Goal: Task Accomplishment & Management: Complete application form

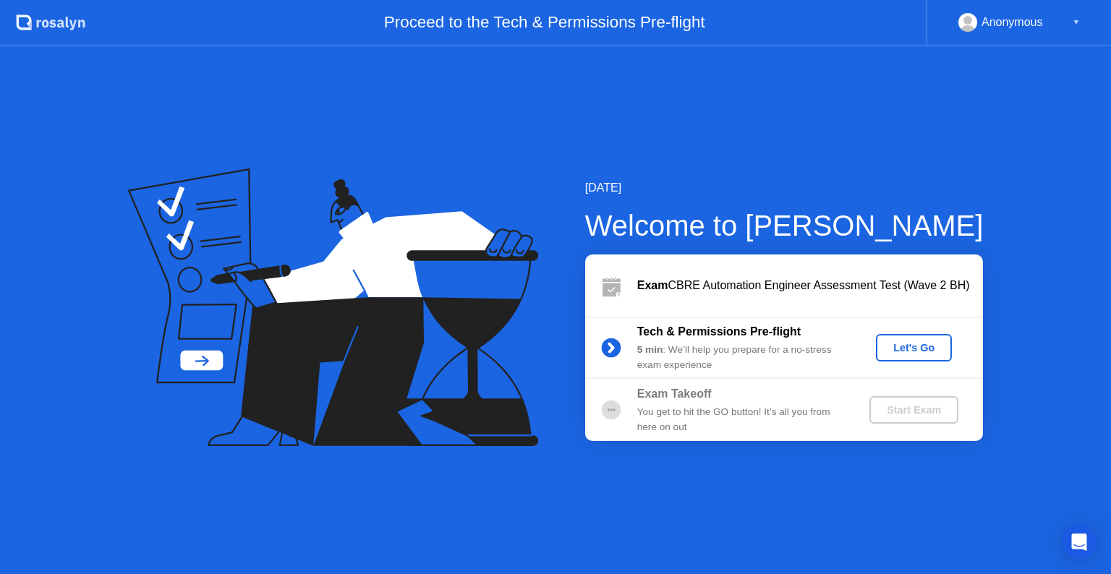
click at [899, 351] on div "Let's Go" at bounding box center [914, 348] width 64 height 12
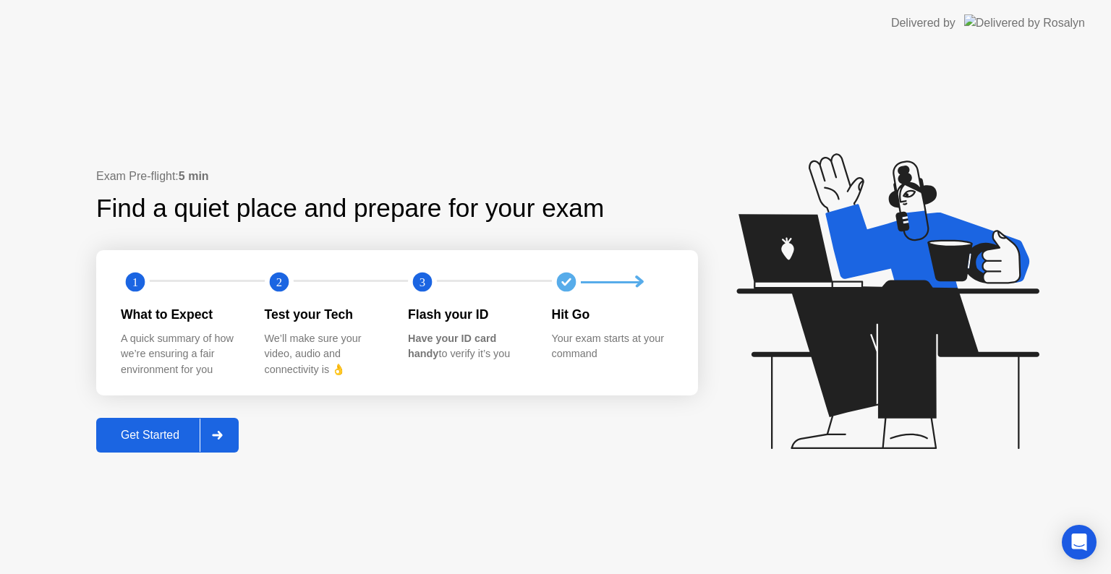
click at [217, 434] on icon at bounding box center [217, 435] width 10 height 9
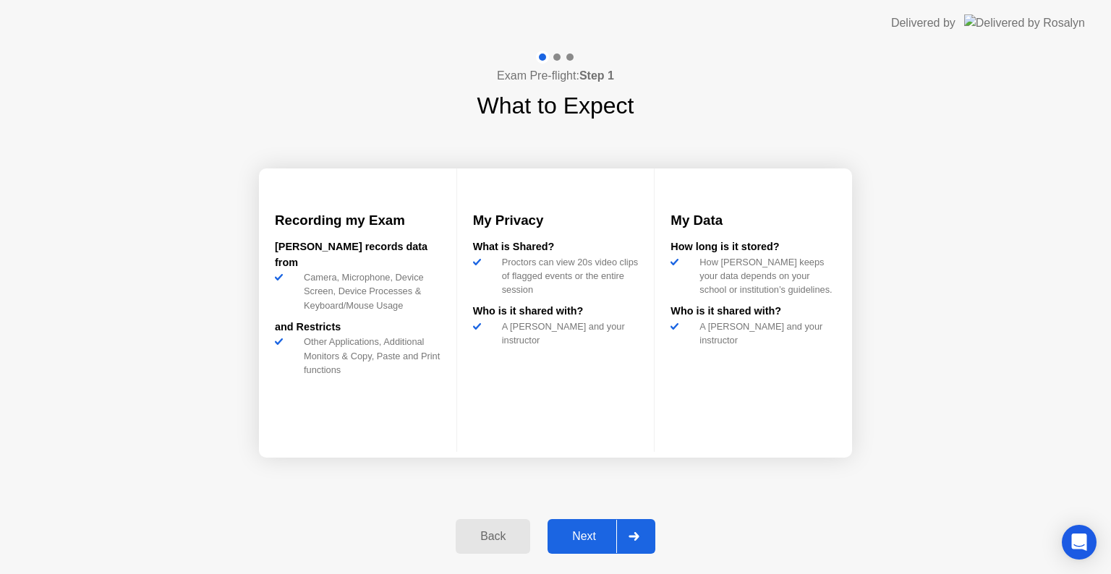
click at [646, 548] on div at bounding box center [633, 536] width 35 height 33
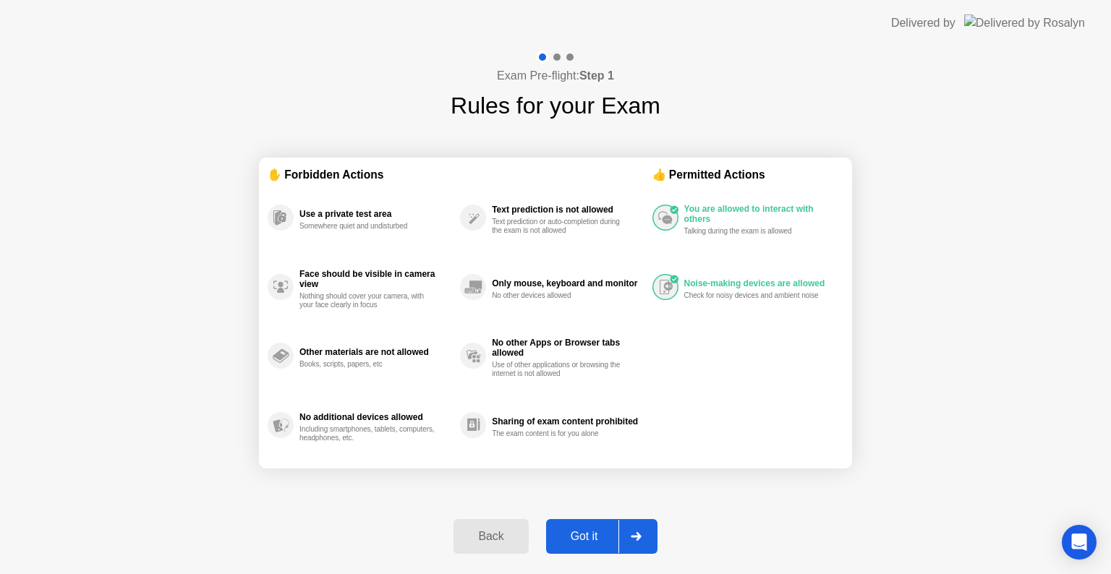
click at [595, 532] on div "Got it" at bounding box center [585, 536] width 68 height 13
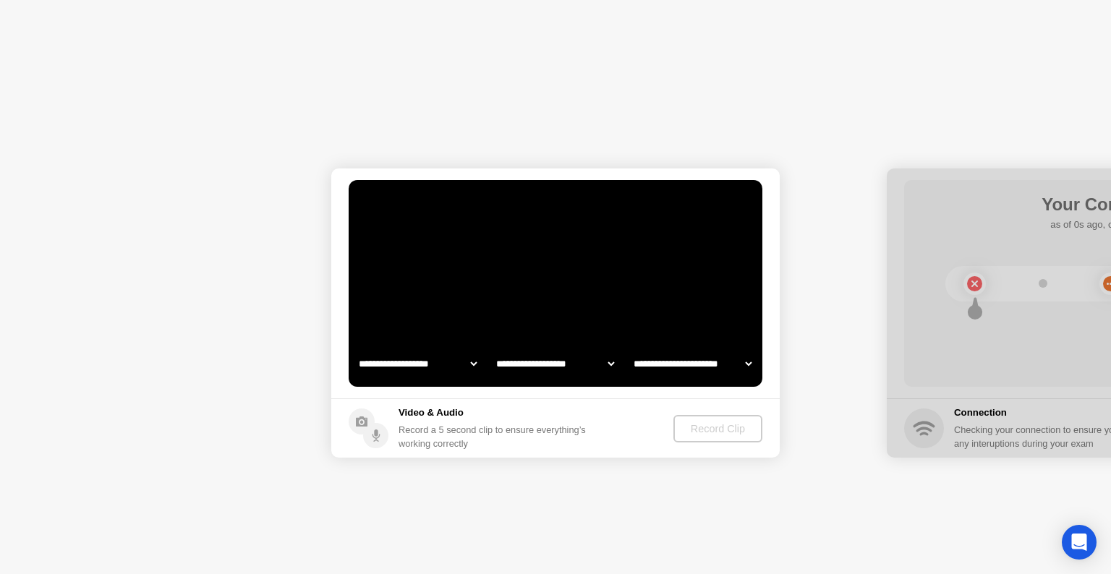
select select "**********"
select select "*******"
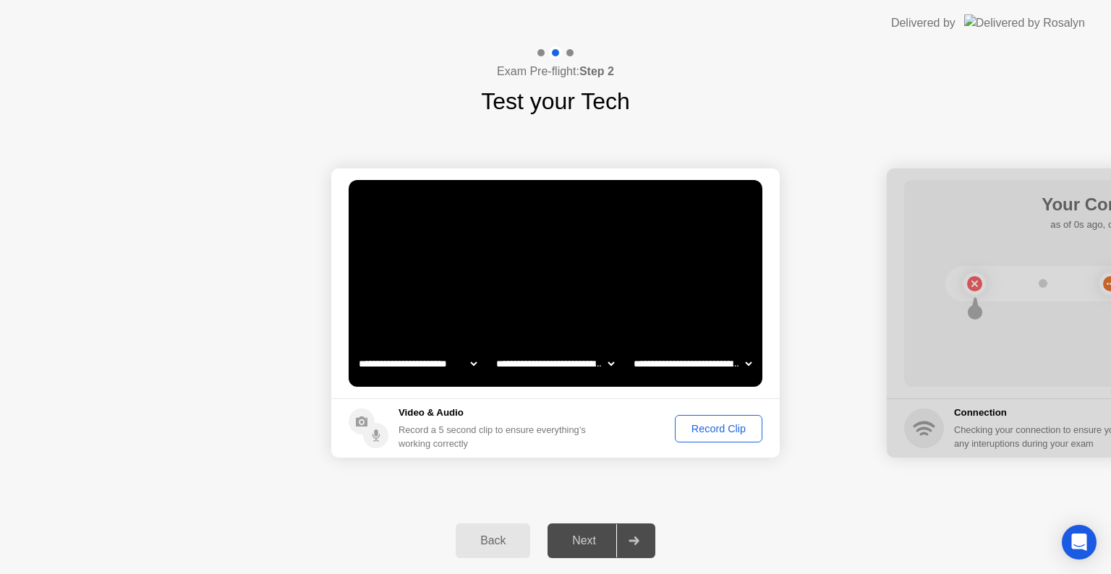
click at [712, 425] on div "Record Clip" at bounding box center [718, 429] width 77 height 12
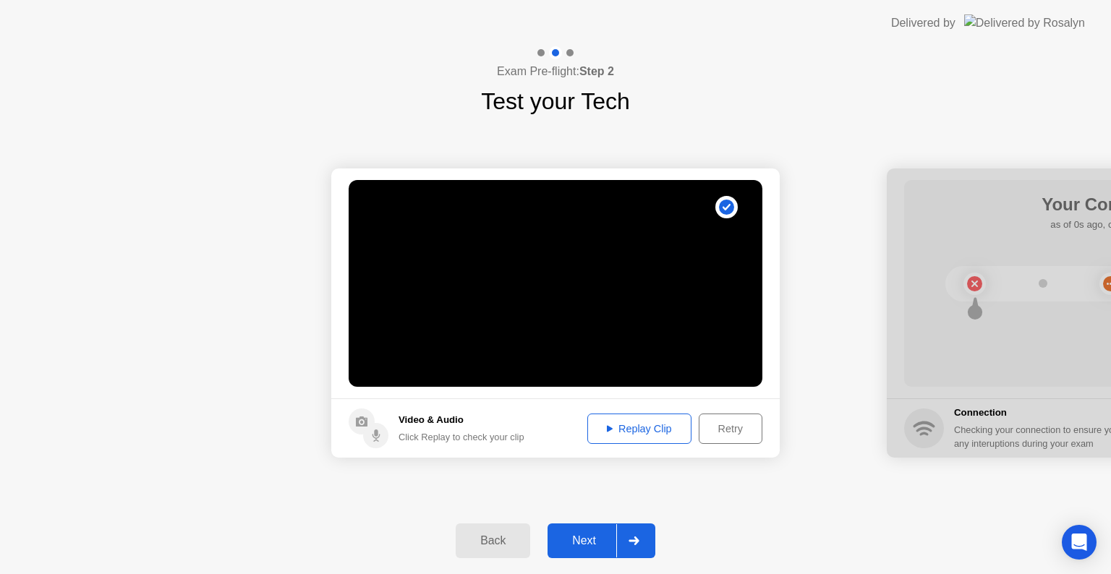
click at [645, 423] on div "Replay Clip" at bounding box center [640, 429] width 94 height 12
click at [632, 534] on div at bounding box center [633, 541] width 35 height 33
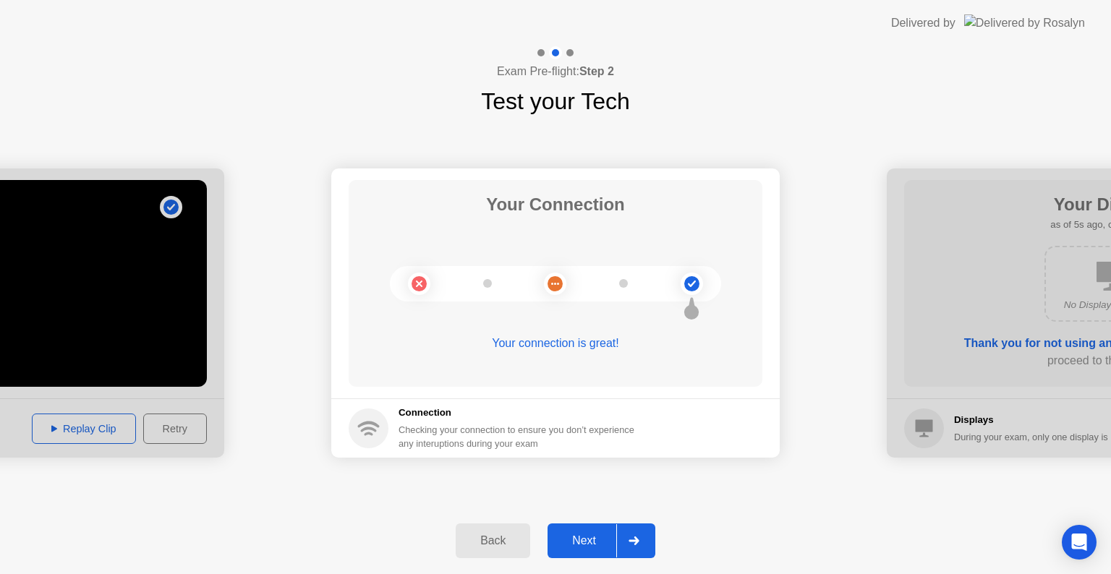
click at [625, 547] on div at bounding box center [633, 541] width 35 height 33
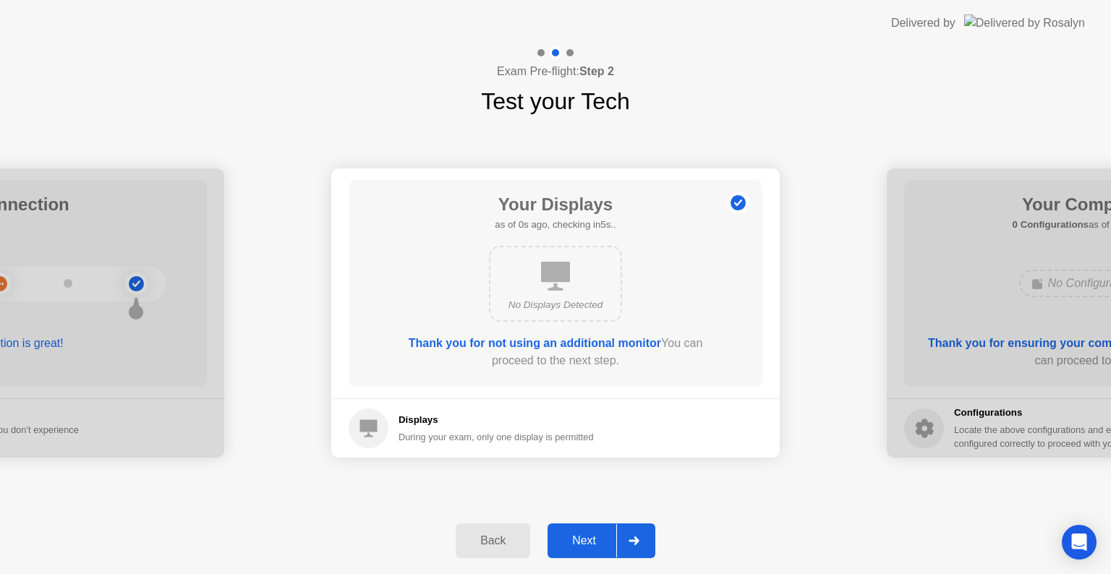
click at [646, 537] on div at bounding box center [633, 541] width 35 height 33
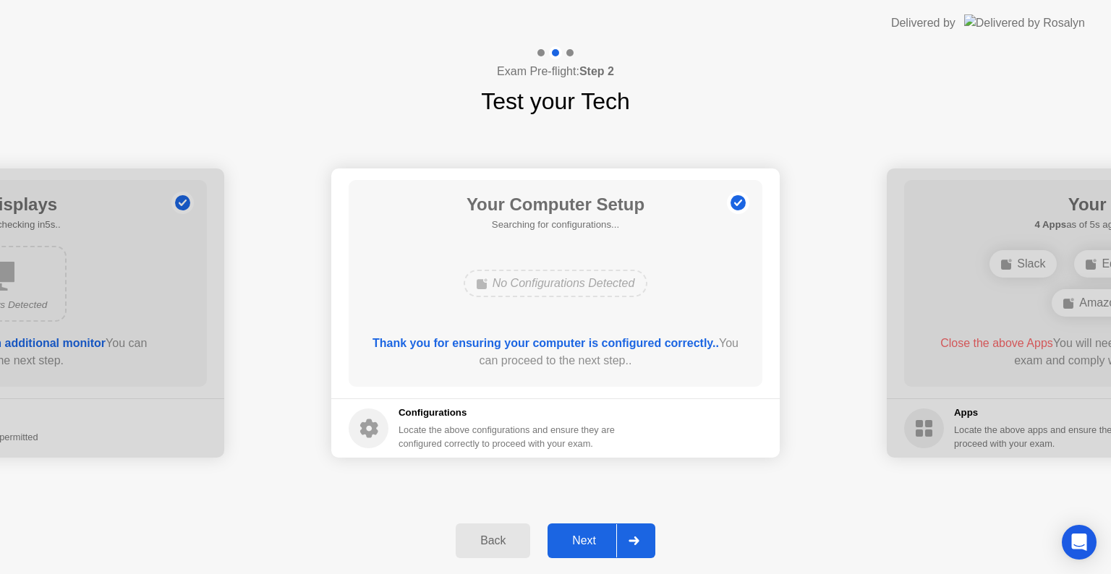
click at [643, 542] on div at bounding box center [633, 541] width 35 height 33
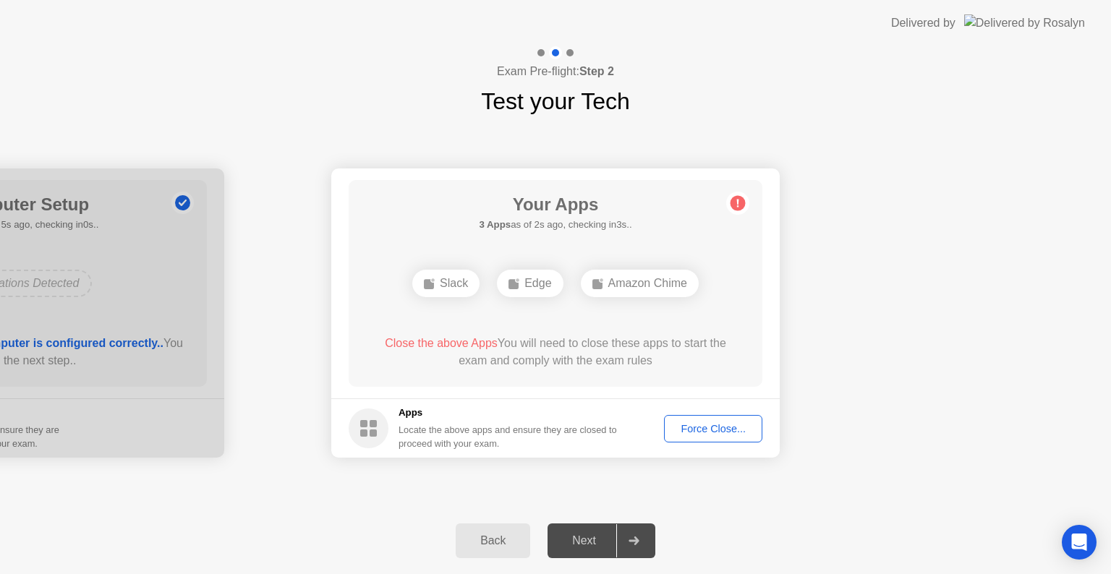
click at [697, 432] on div "Force Close..." at bounding box center [713, 429] width 88 height 12
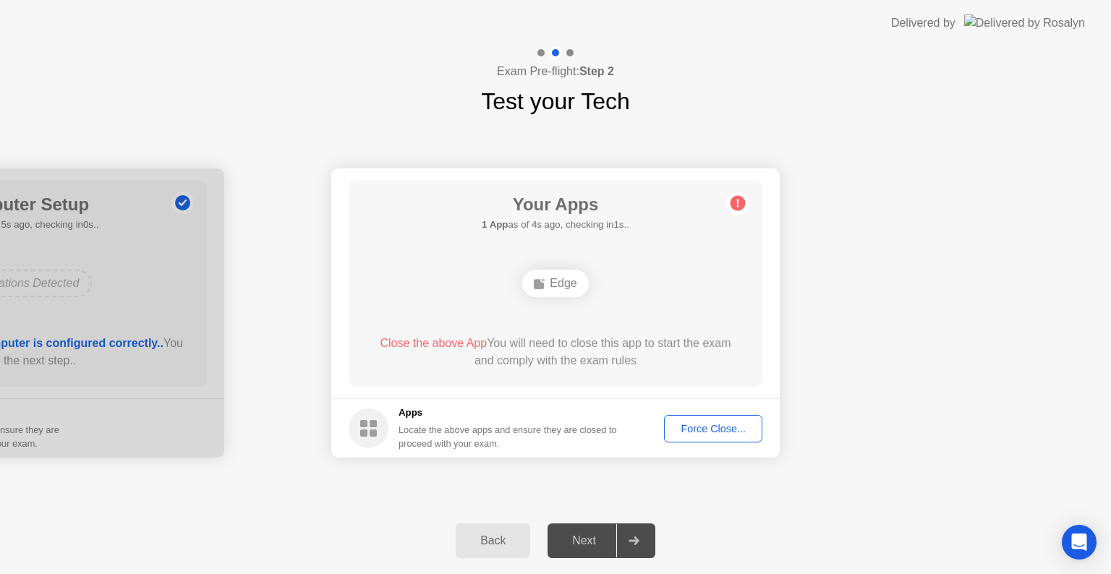
click at [735, 430] on div "Force Close..." at bounding box center [713, 429] width 88 height 12
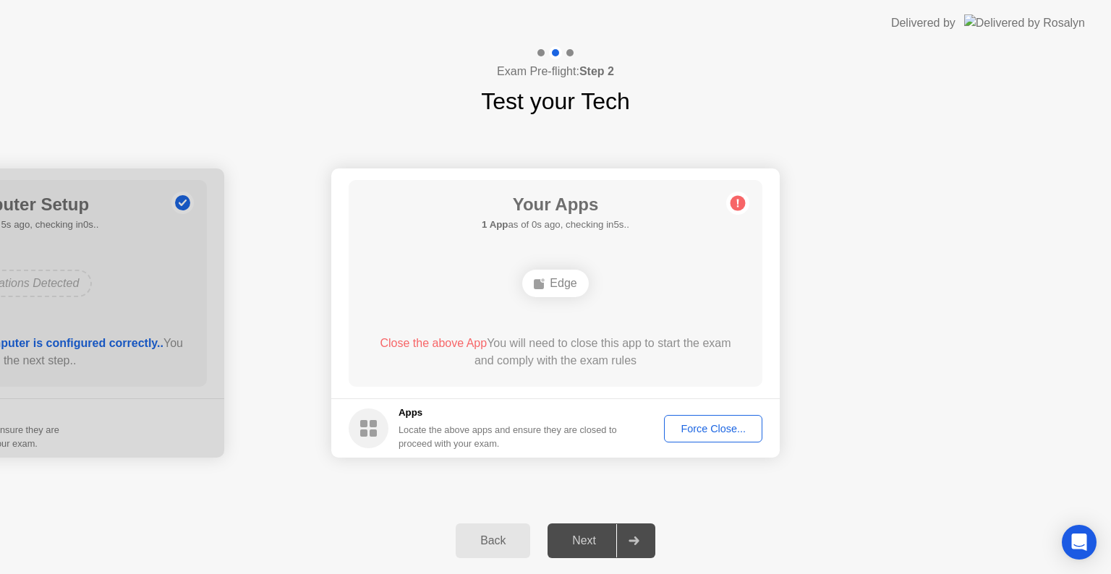
click at [794, 512] on div "Back Next" at bounding box center [555, 541] width 1111 height 67
click at [725, 427] on div "Force Close..." at bounding box center [713, 429] width 88 height 12
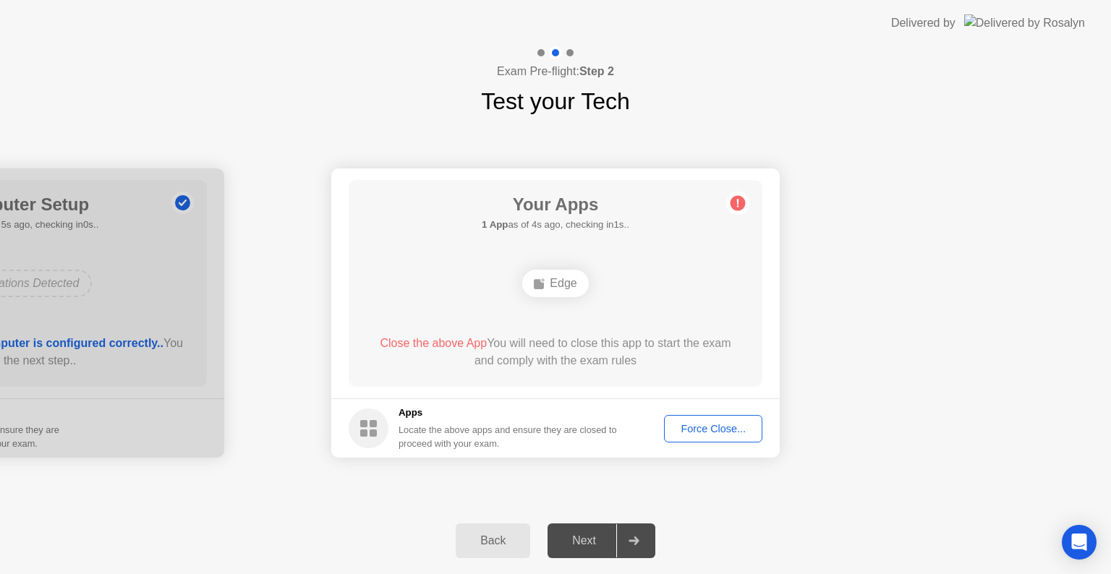
click at [712, 423] on div "Force Close..." at bounding box center [713, 429] width 88 height 12
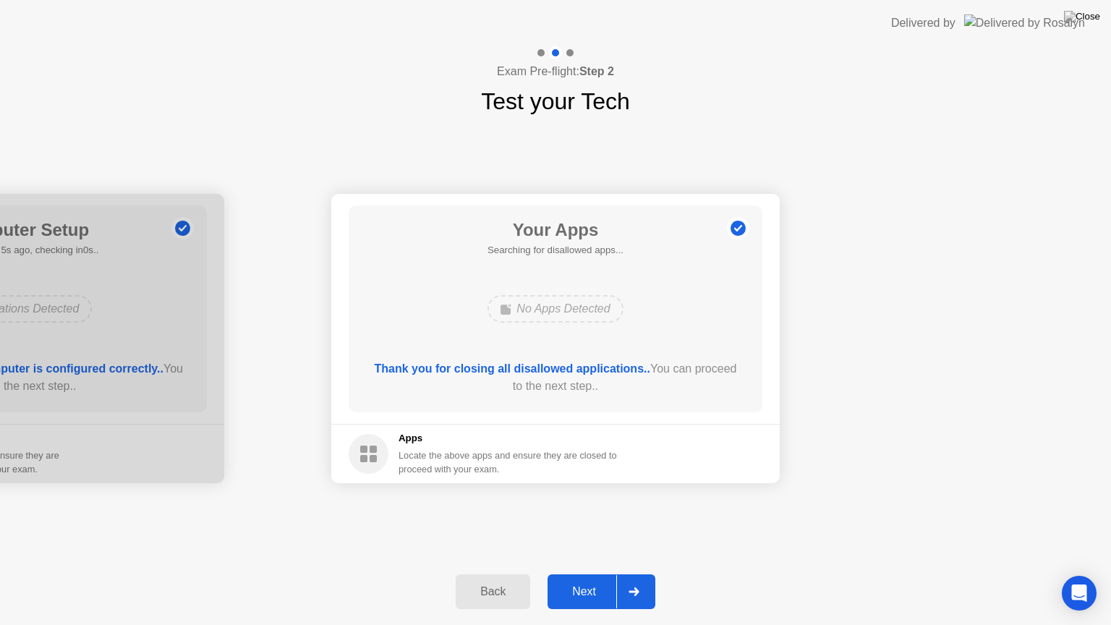
click at [587, 574] on div "Next" at bounding box center [584, 591] width 64 height 13
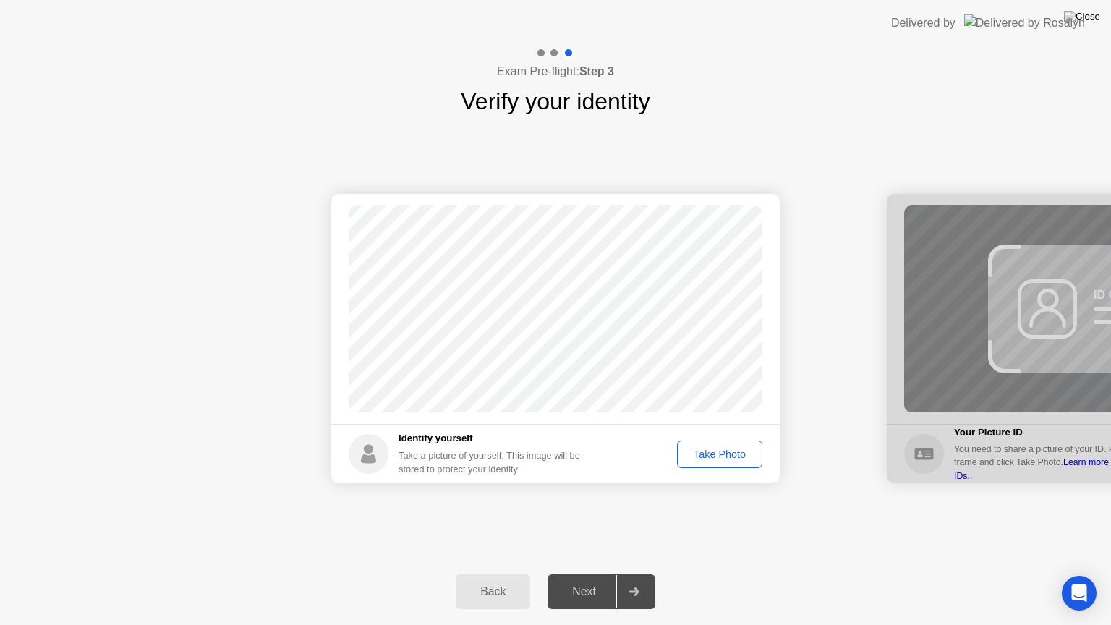
click at [711, 454] on div "Take Photo" at bounding box center [719, 455] width 75 height 12
click at [614, 574] on div "Next" at bounding box center [584, 591] width 64 height 13
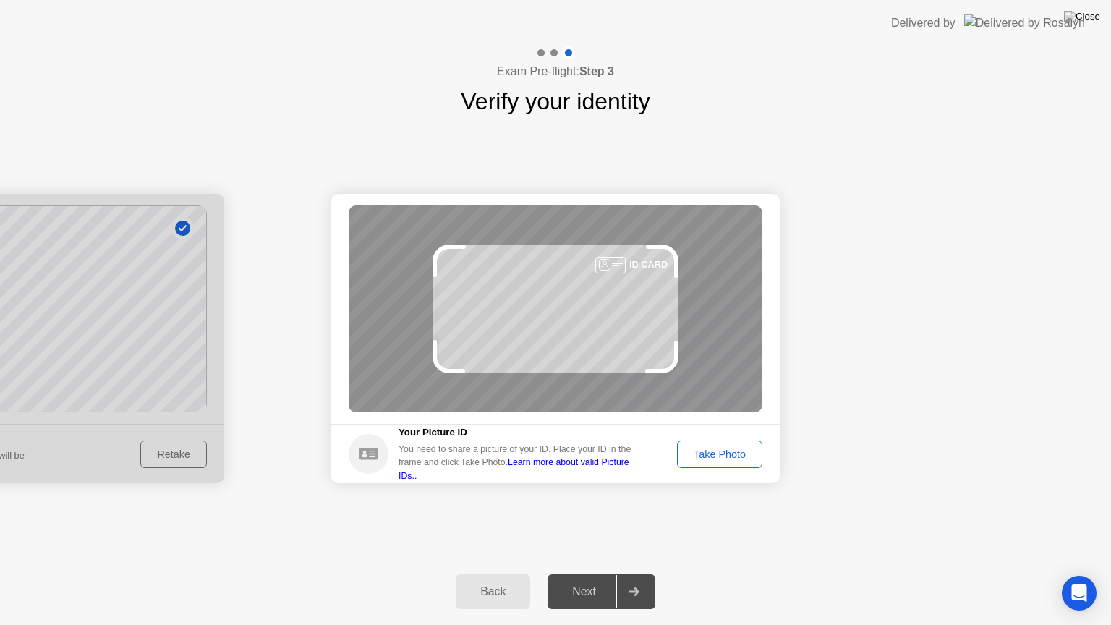
click at [705, 458] on div "Take Photo" at bounding box center [719, 455] width 75 height 12
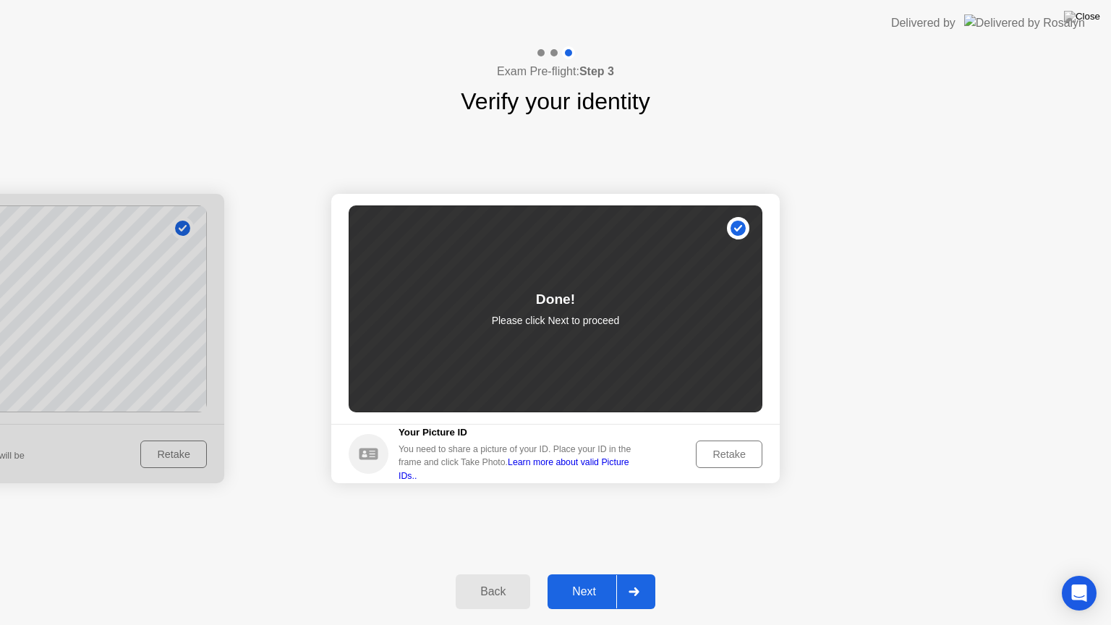
click at [590, 574] on div "Next" at bounding box center [584, 591] width 64 height 13
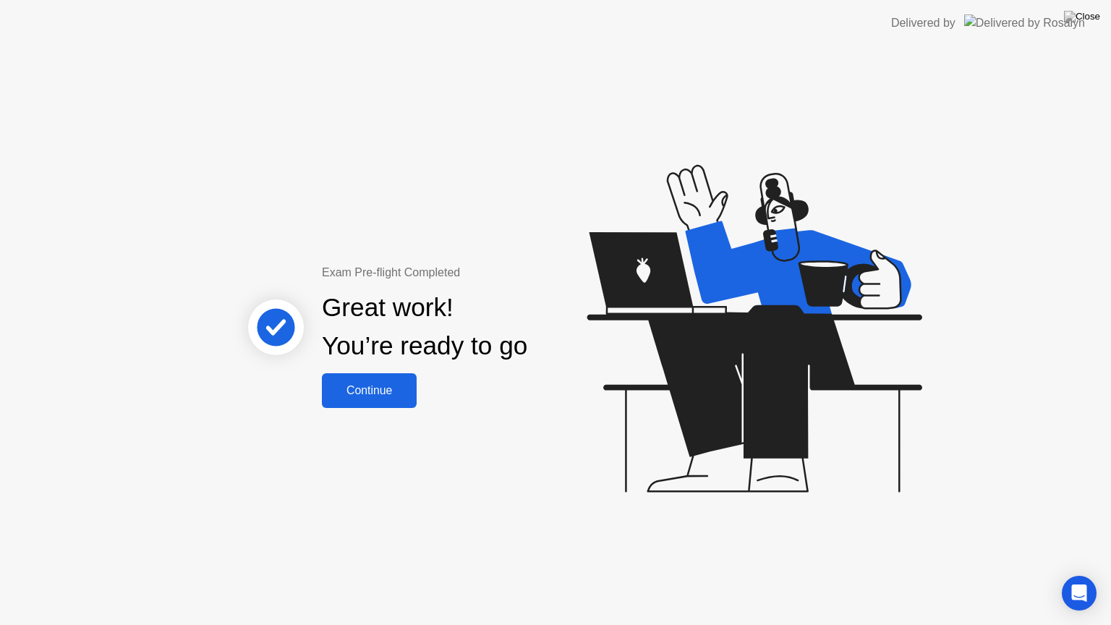
click at [382, 407] on button "Continue" at bounding box center [369, 390] width 95 height 35
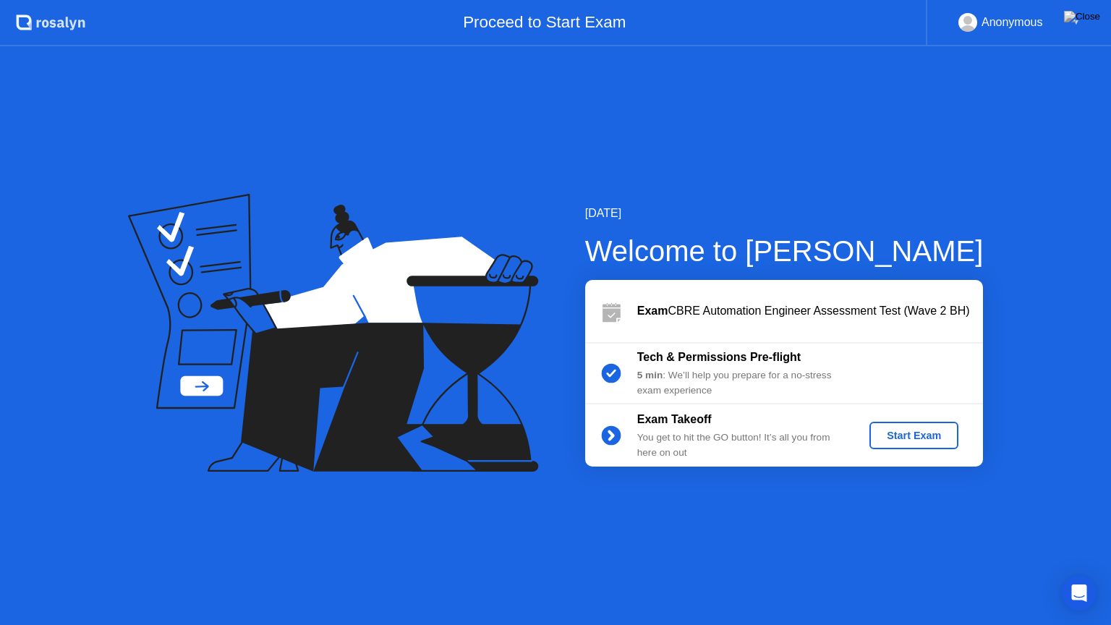
click at [938, 434] on div "Start Exam" at bounding box center [913, 436] width 77 height 12
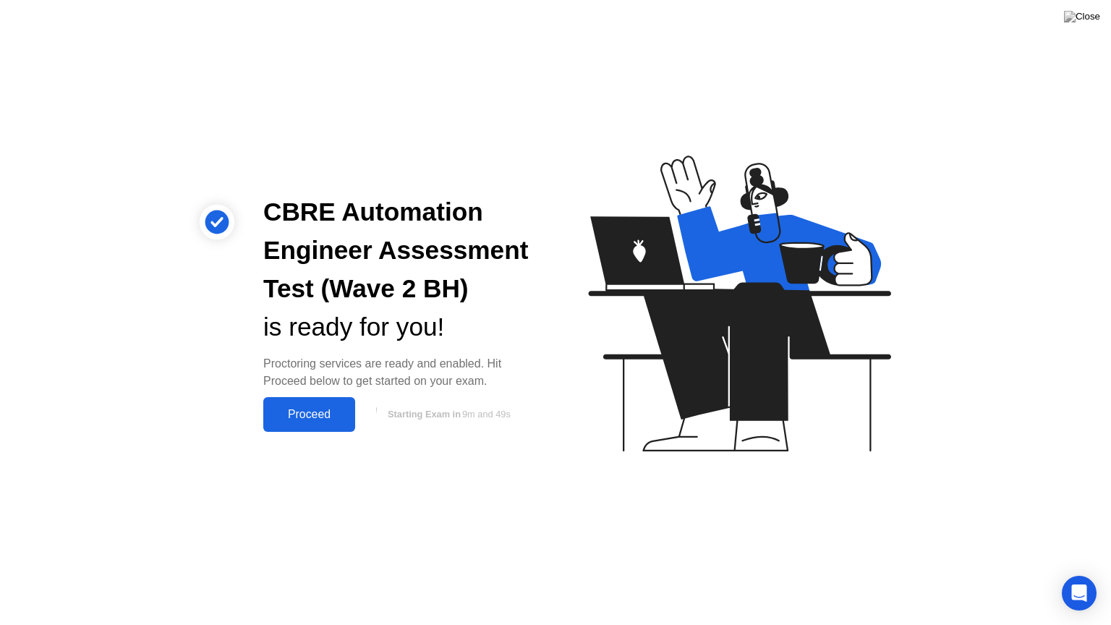
click at [336, 420] on div "Proceed" at bounding box center [309, 414] width 83 height 13
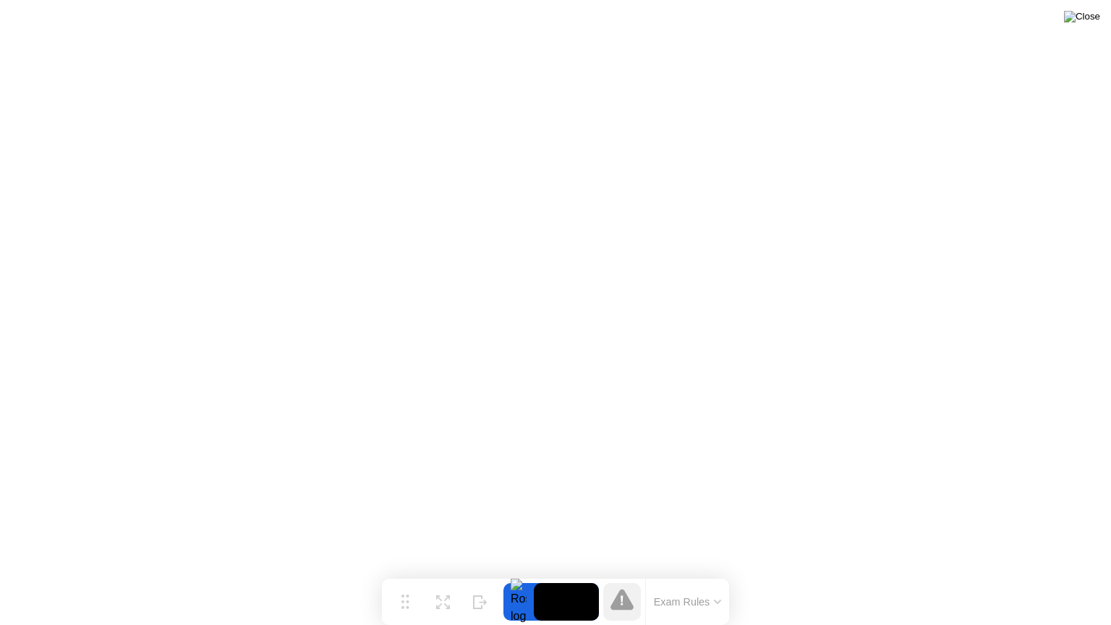
click at [1091, 22] on img at bounding box center [1082, 17] width 36 height 12
